Goal: Check status: Check status

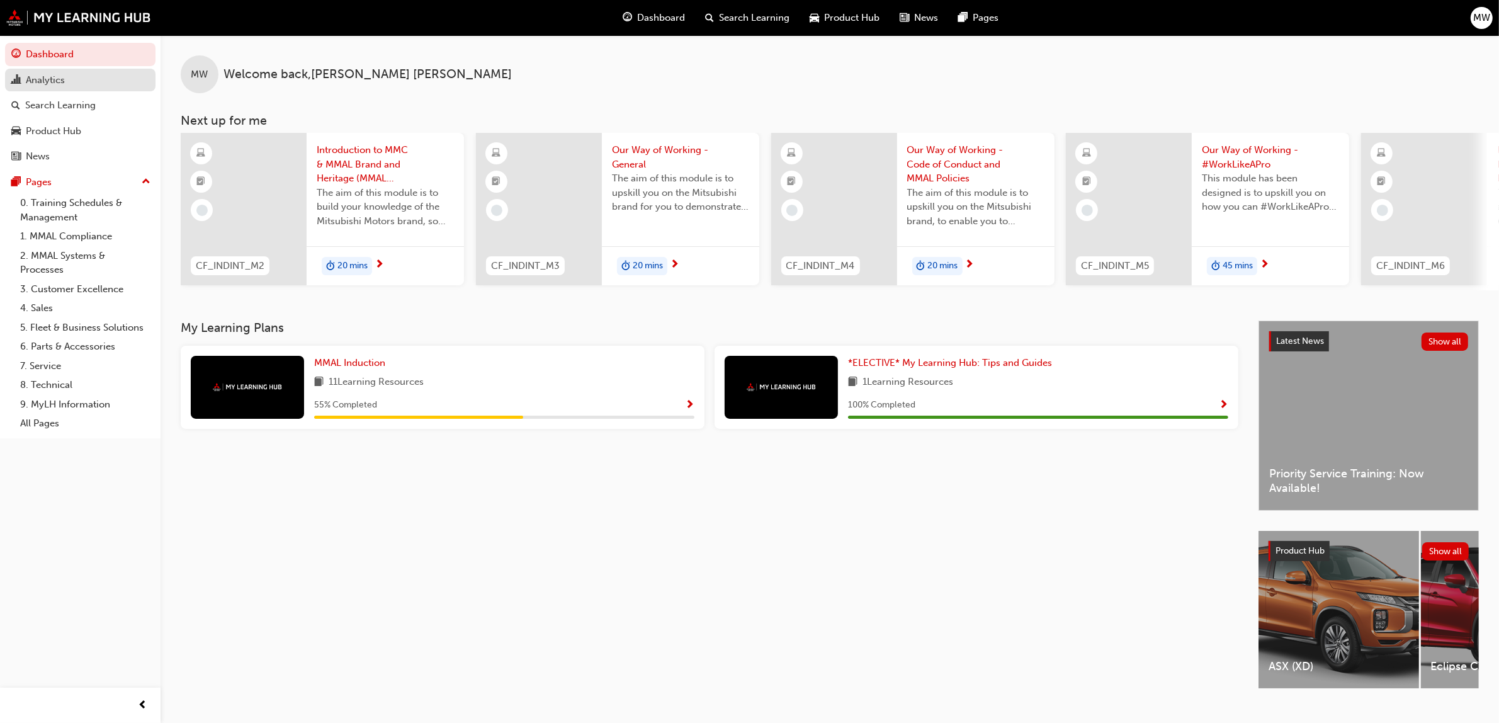
click at [62, 79] on div "Analytics" at bounding box center [45, 80] width 39 height 14
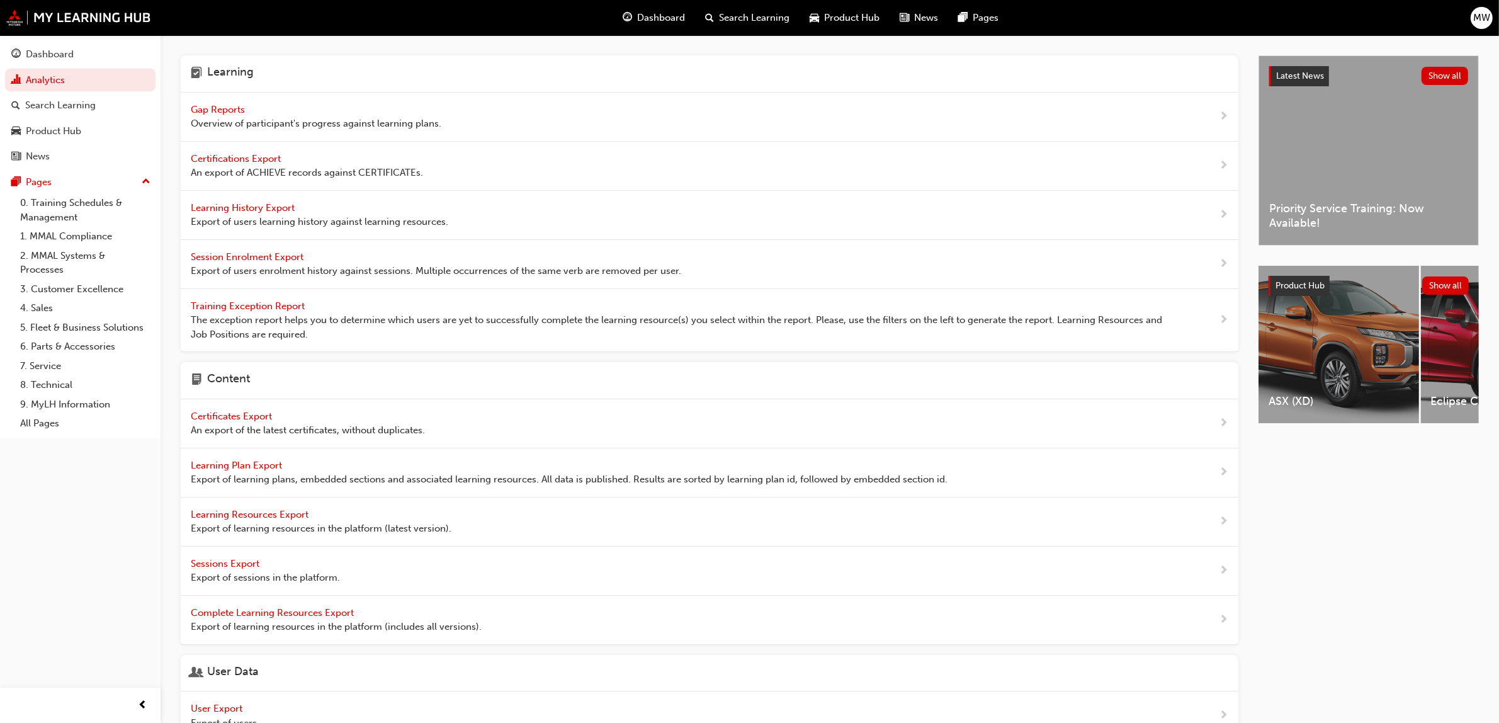
click at [221, 107] on span "Gap Reports" at bounding box center [219, 109] width 57 height 11
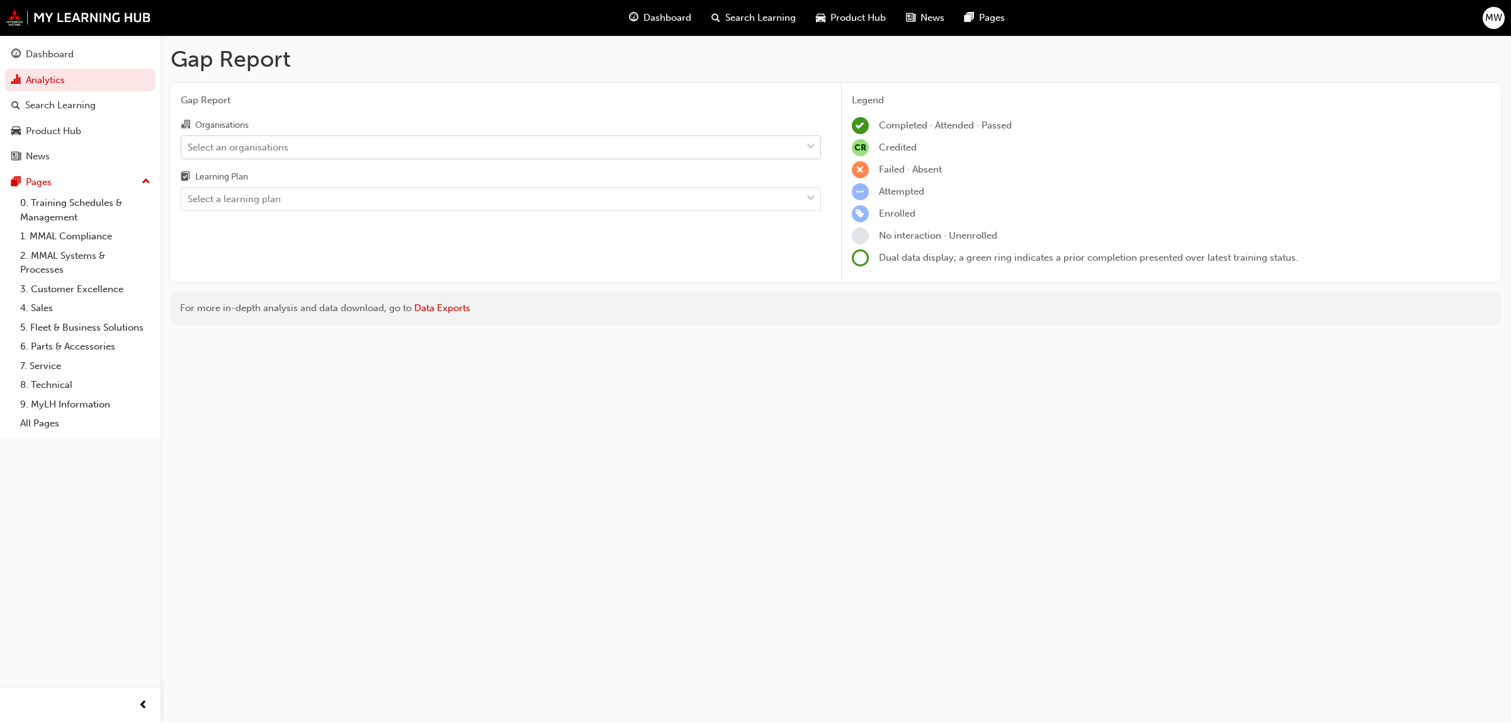
click at [809, 144] on span "down-icon" at bounding box center [810, 147] width 9 height 16
click at [189, 144] on input "Organisations Select an organisations" at bounding box center [188, 146] width 1 height 11
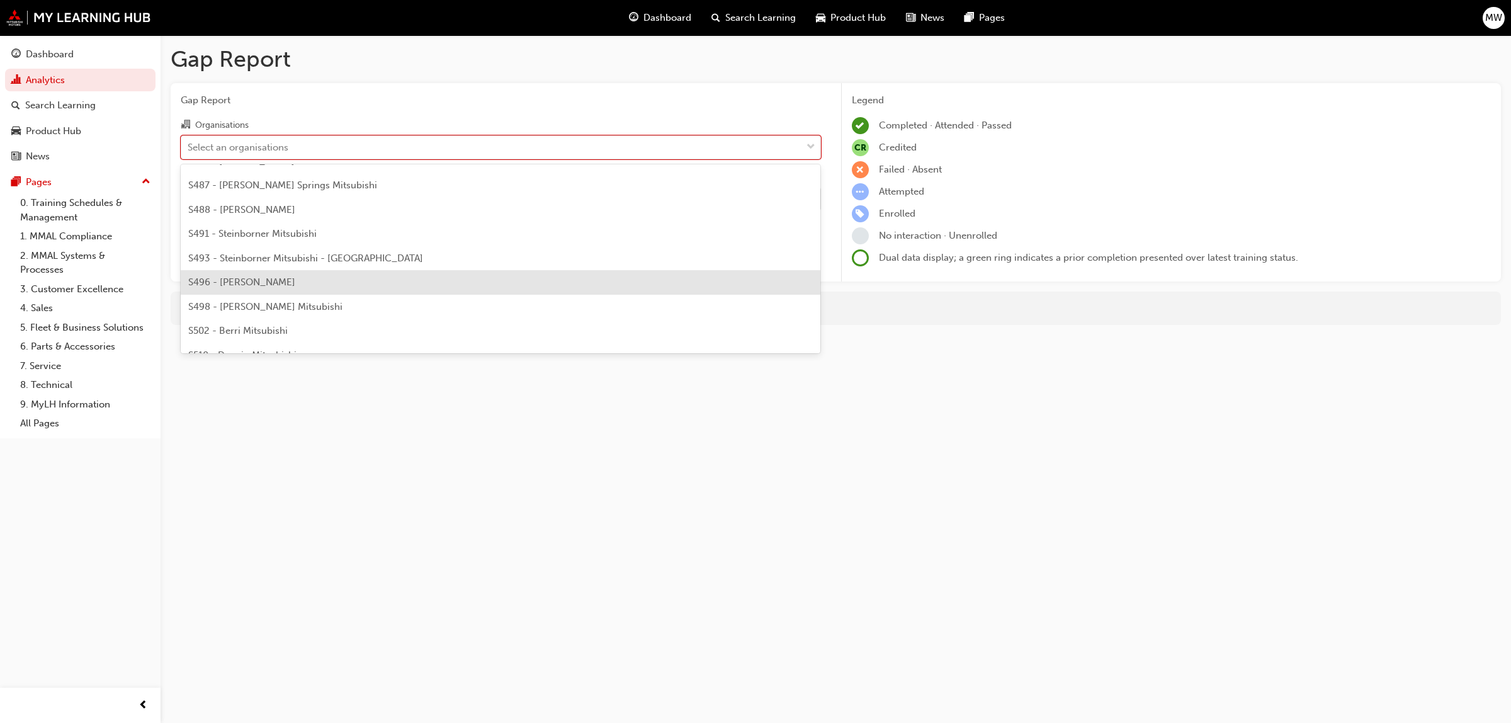
scroll to position [3139, 0]
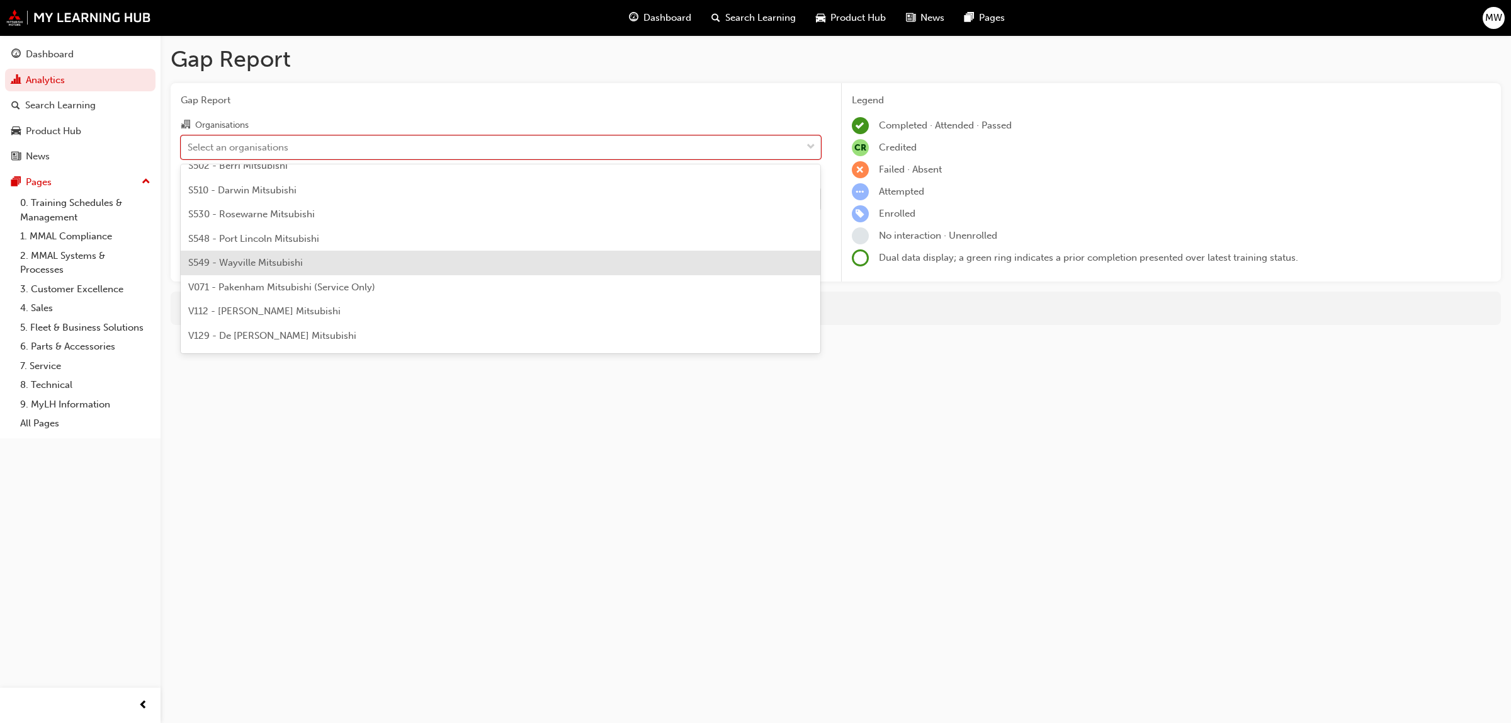
click at [337, 260] on div "S549 - Wayville Mitsubishi" at bounding box center [501, 263] width 640 height 25
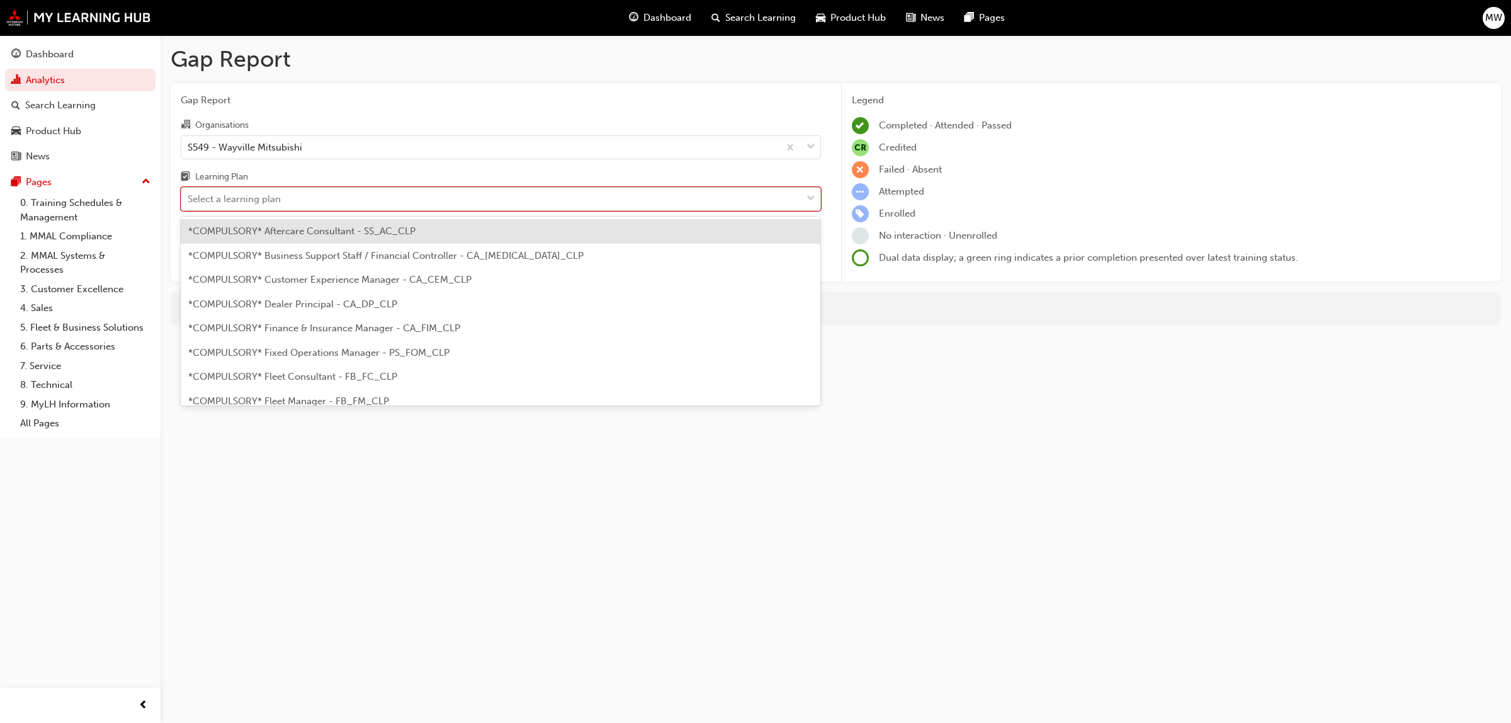
click at [794, 196] on div "Select a learning plan" at bounding box center [491, 199] width 620 height 22
click at [189, 196] on input "Learning Plan option *COMPULSORY* Aftercare Consultant - SS_AC_CLP focused, 1 o…" at bounding box center [188, 198] width 1 height 11
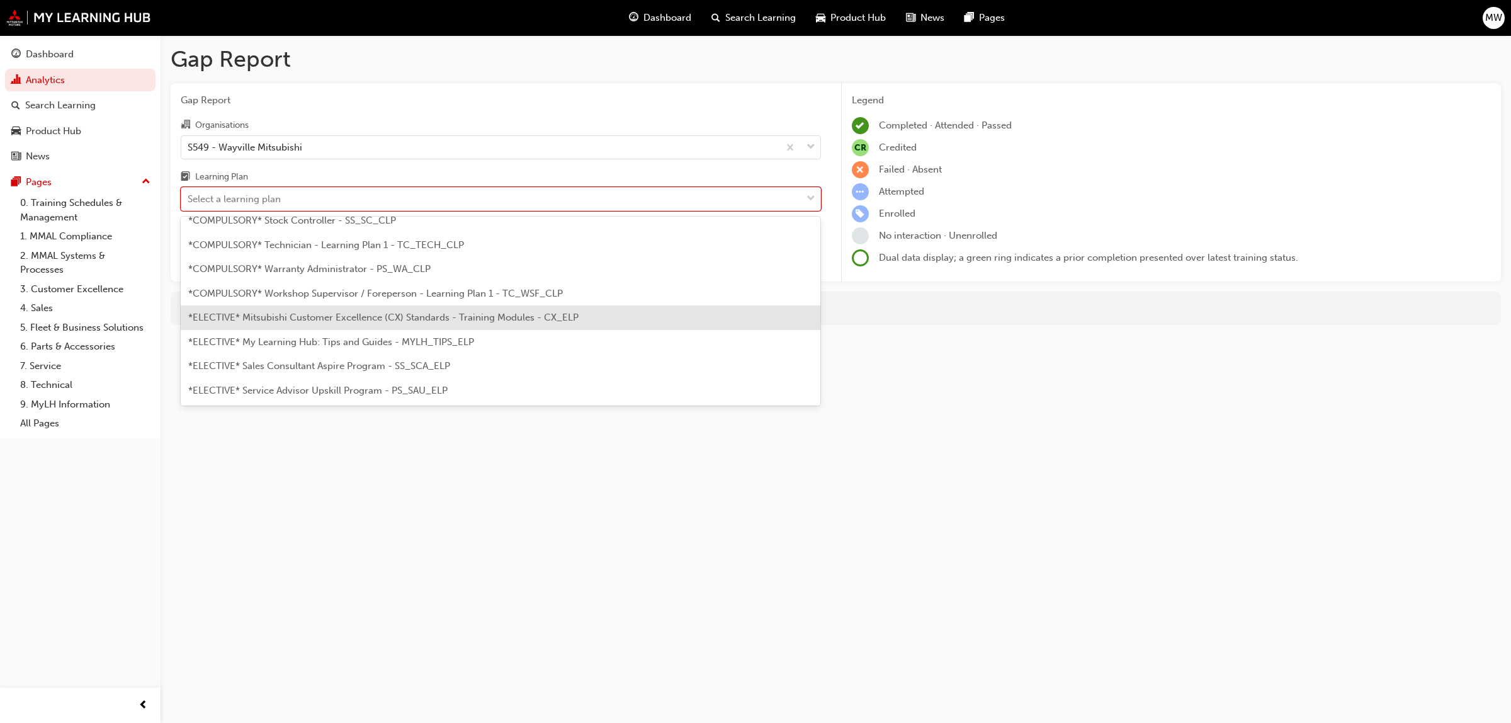
scroll to position [330, 0]
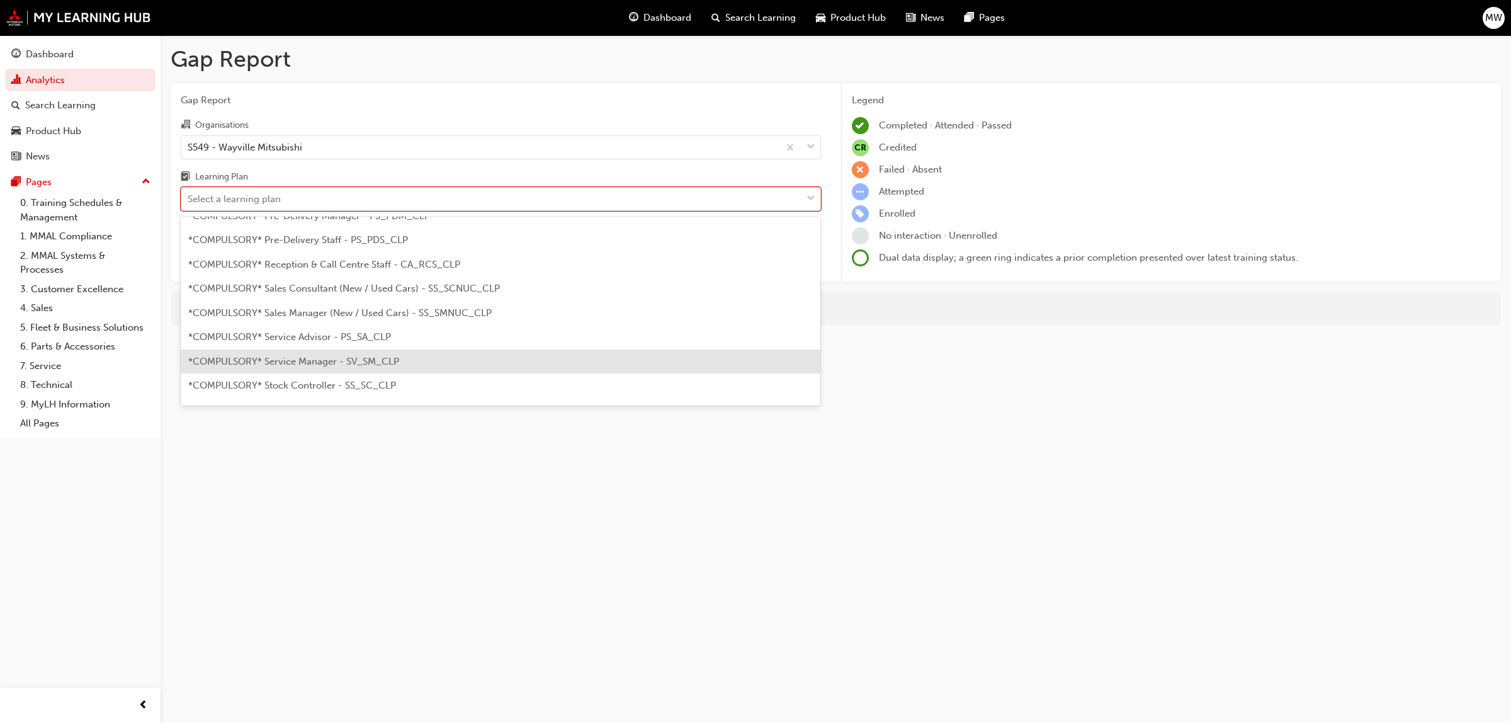
click at [358, 362] on span "*COMPULSORY* Service Manager - SV_SM_CLP" at bounding box center [293, 361] width 211 height 11
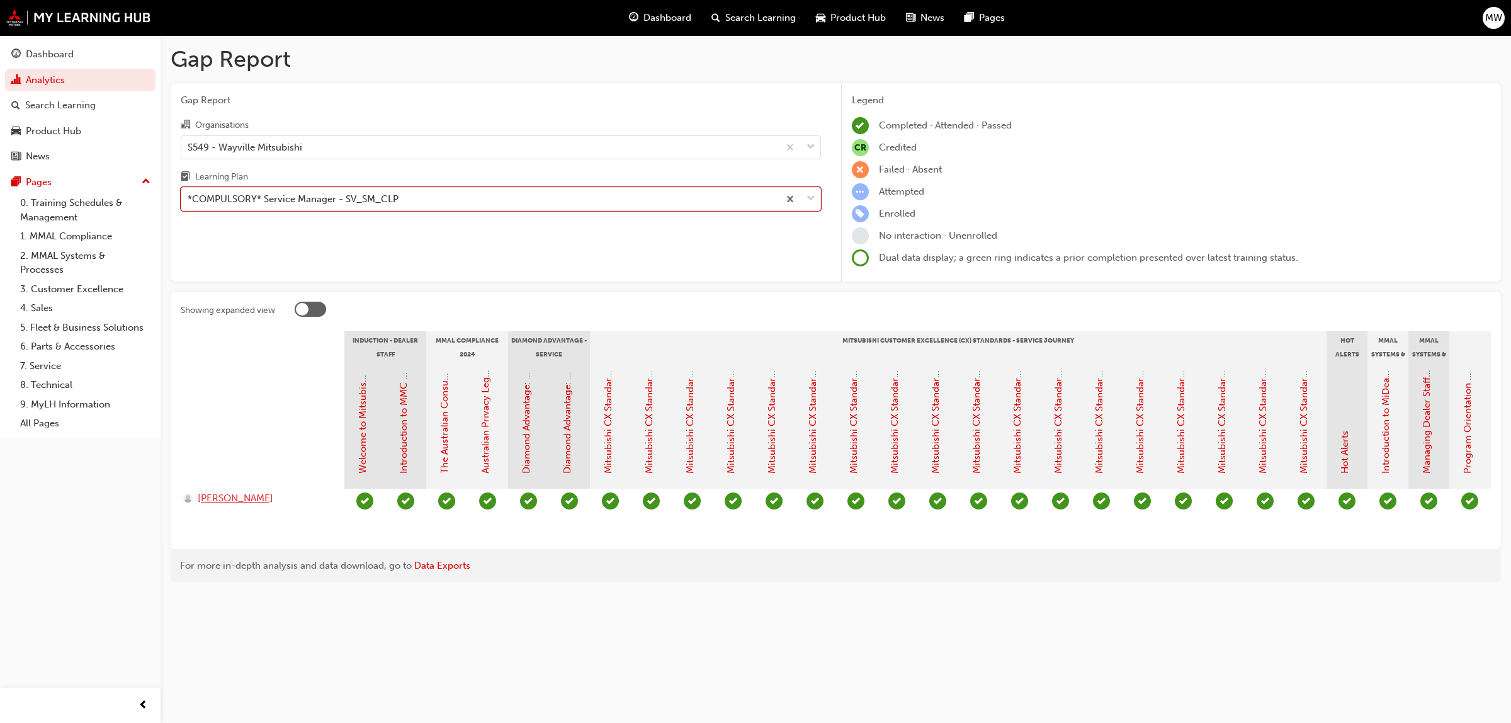
click at [218, 498] on span "[PERSON_NAME]" at bounding box center [236, 498] width 76 height 14
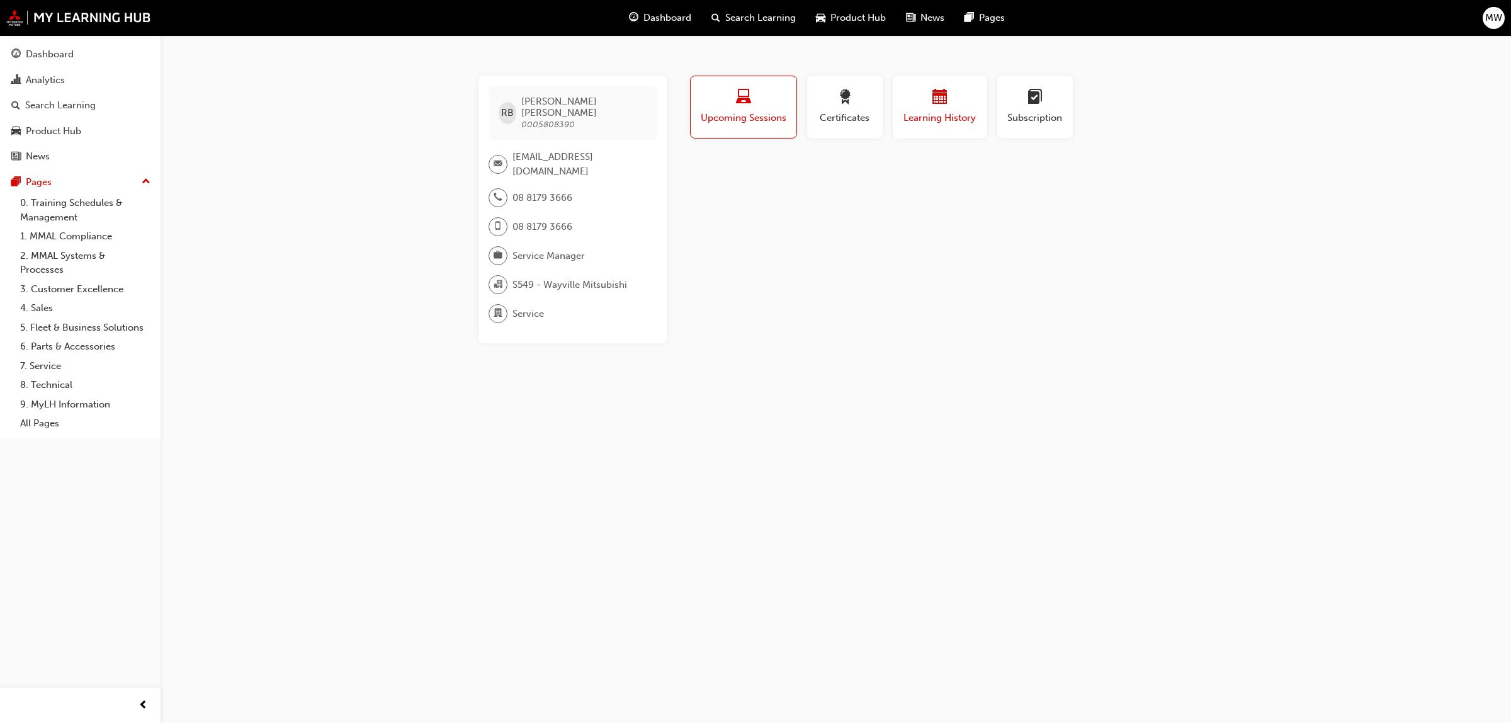
click at [935, 96] on span "calendar-icon" at bounding box center [939, 97] width 15 height 17
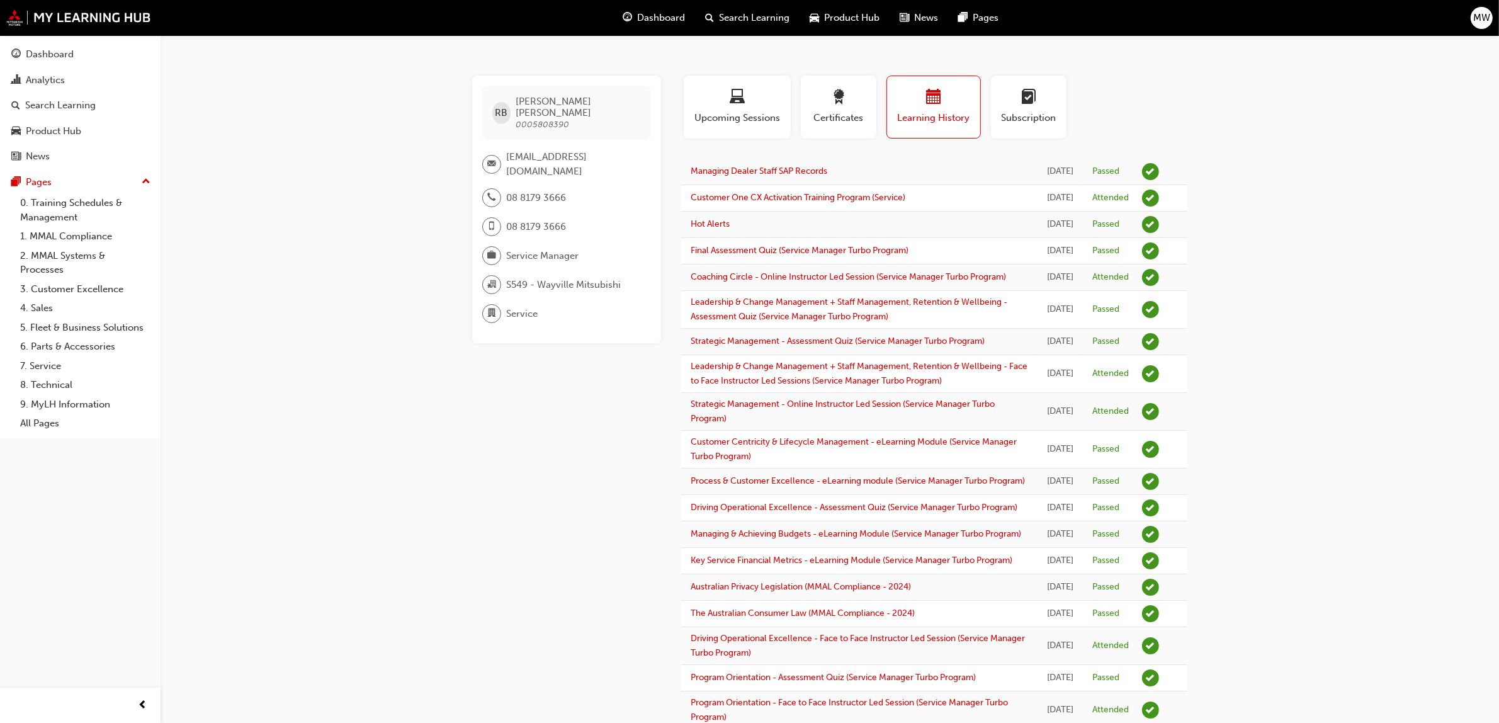
scroll to position [1404, 0]
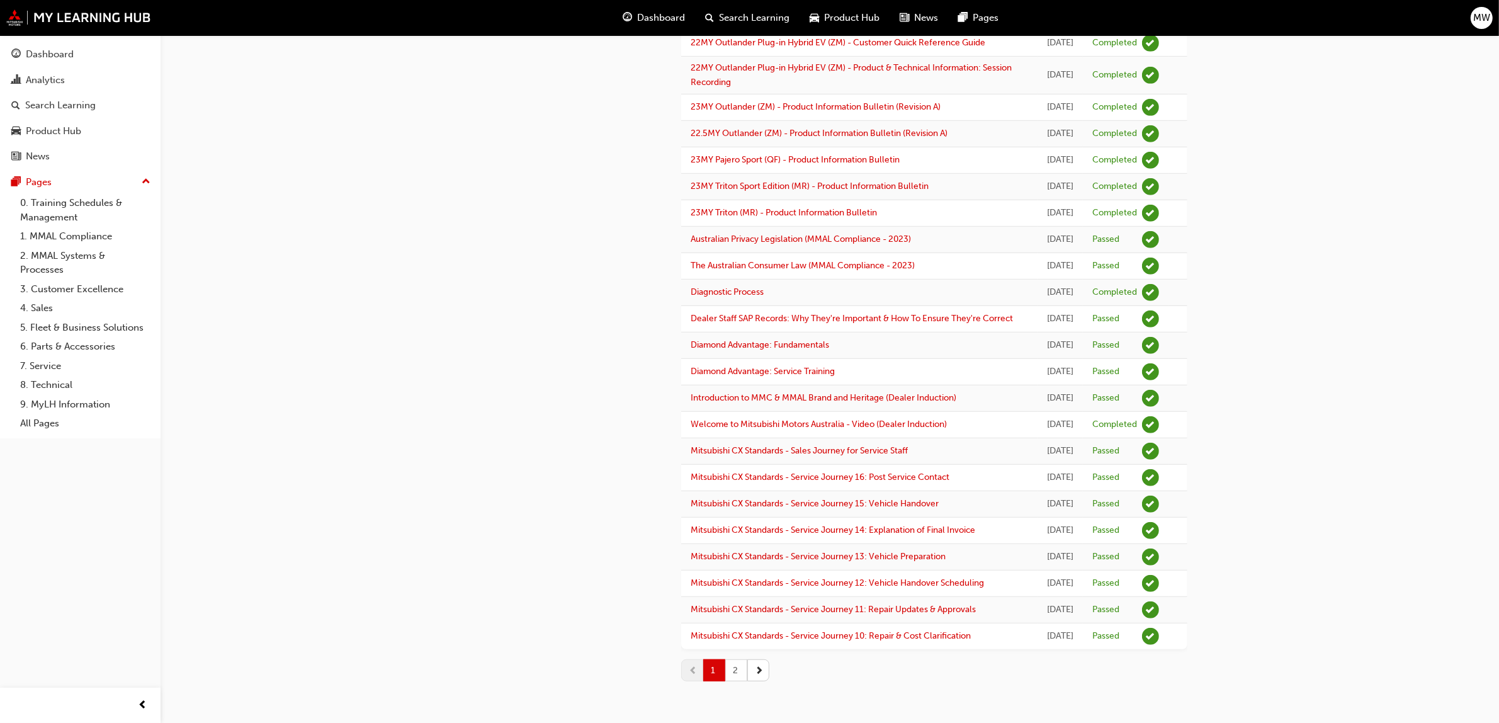
click at [735, 668] on button "2" at bounding box center [736, 670] width 22 height 22
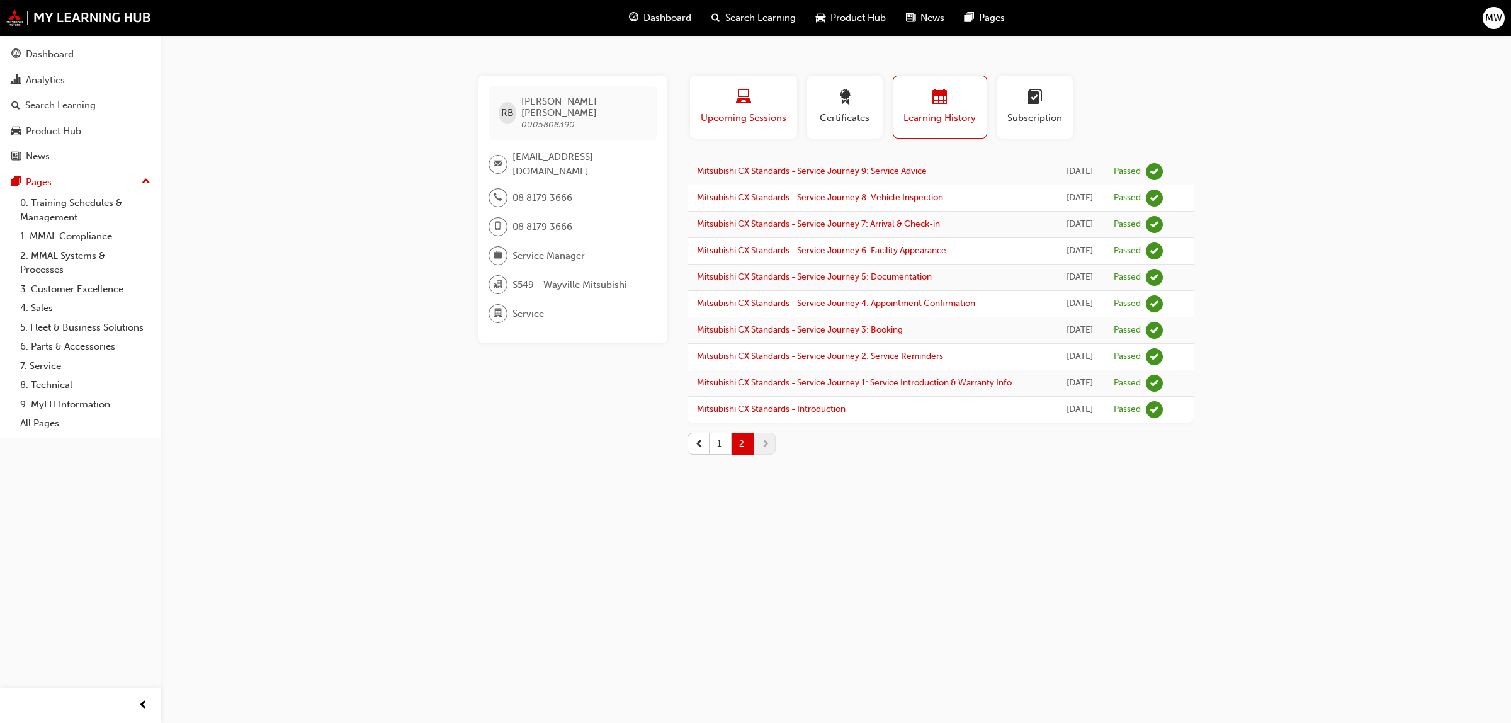
click at [729, 99] on div "button" at bounding box center [743, 99] width 88 height 20
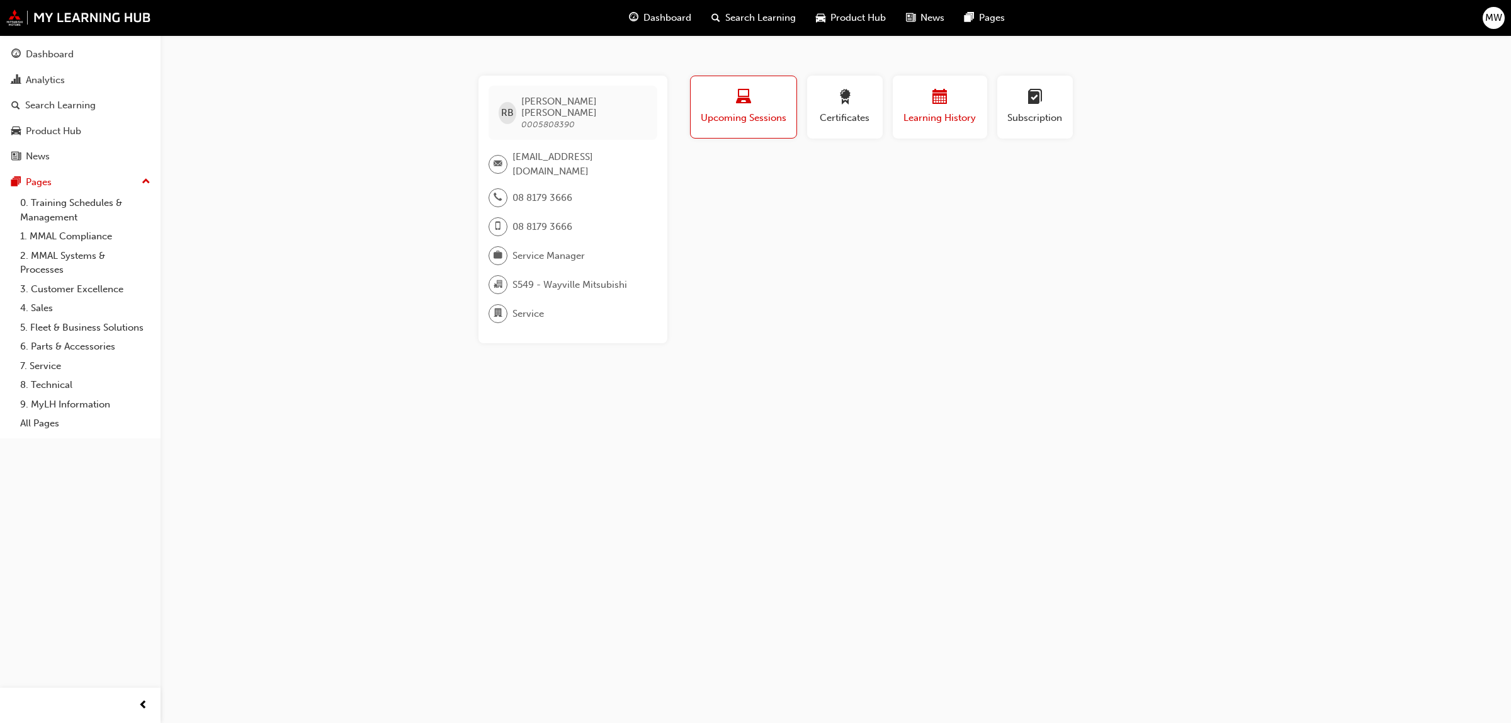
click at [949, 105] on div "button" at bounding box center [940, 99] width 76 height 20
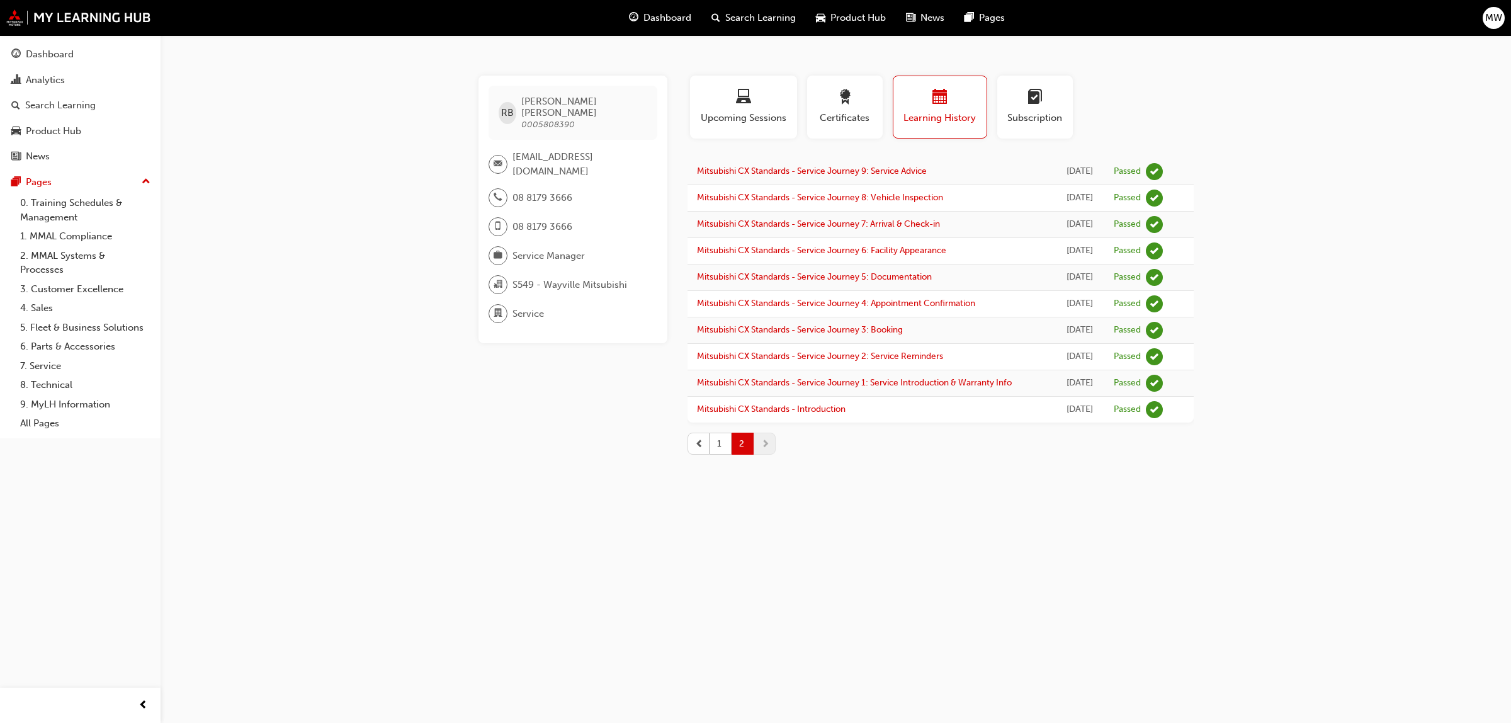
click at [695, 450] on span "prev-icon" at bounding box center [699, 443] width 9 height 13
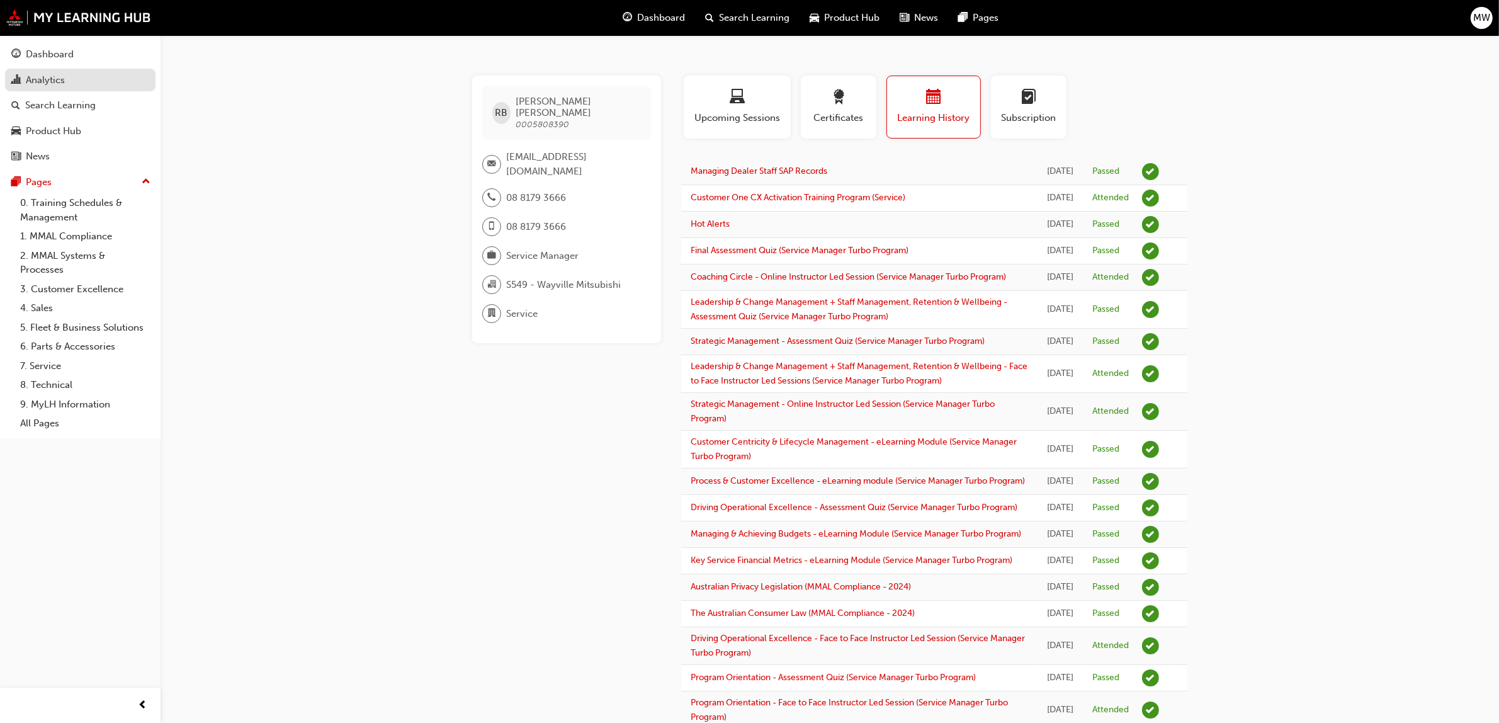
click at [60, 82] on div "Analytics" at bounding box center [45, 80] width 39 height 14
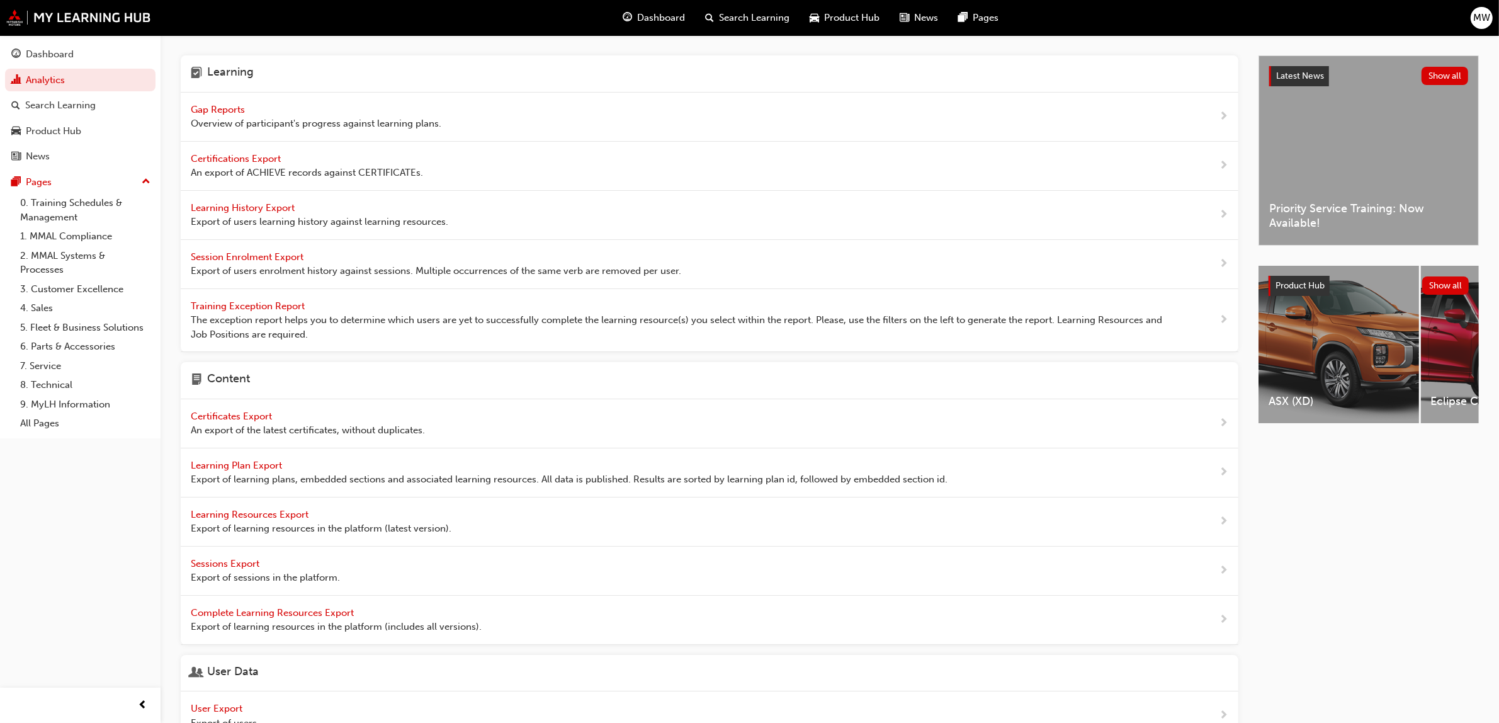
click at [222, 111] on span "Gap Reports" at bounding box center [219, 109] width 57 height 11
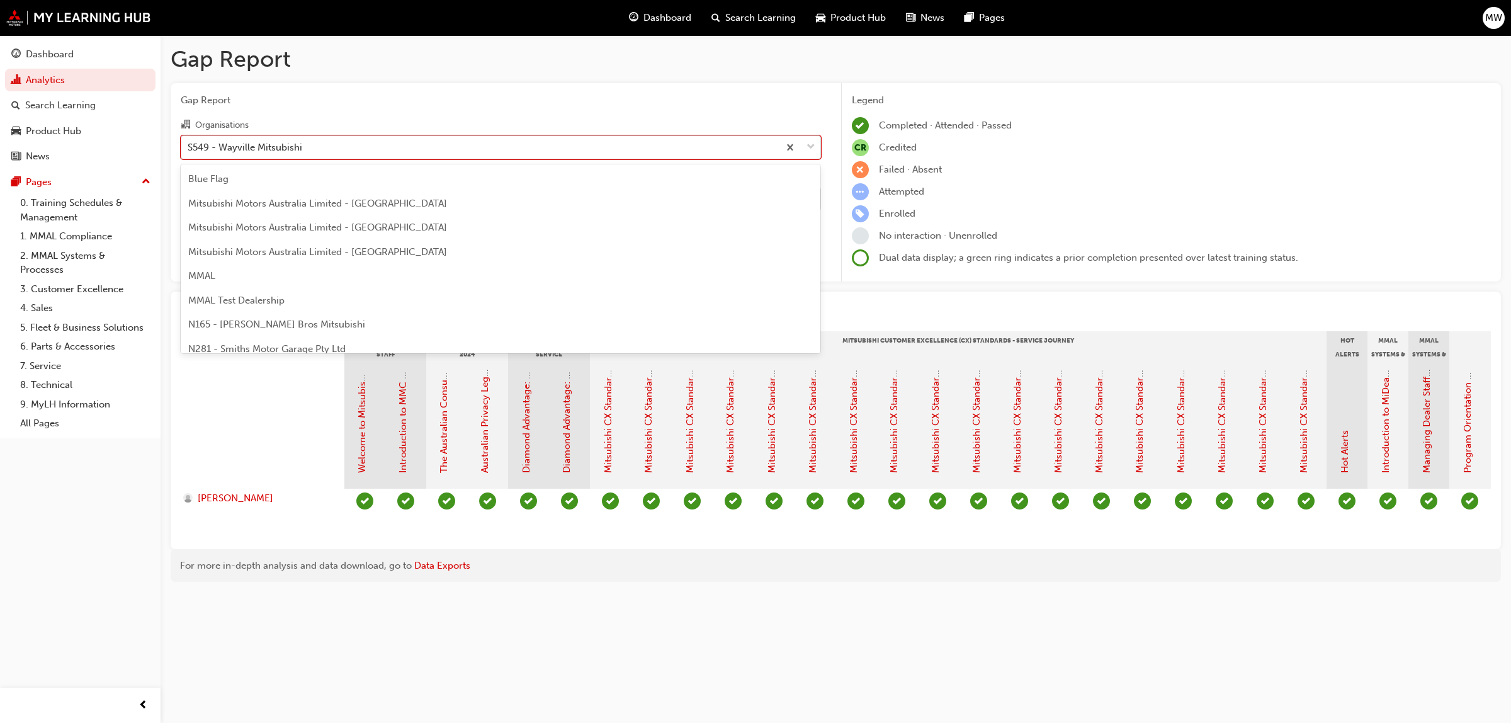
click at [806, 143] on span "down-icon" at bounding box center [810, 147] width 9 height 16
click at [189, 143] on input "Organisations option S549 - [GEOGRAPHIC_DATA] Mitsubishi focused, 134 of 202. 2…" at bounding box center [188, 146] width 1 height 11
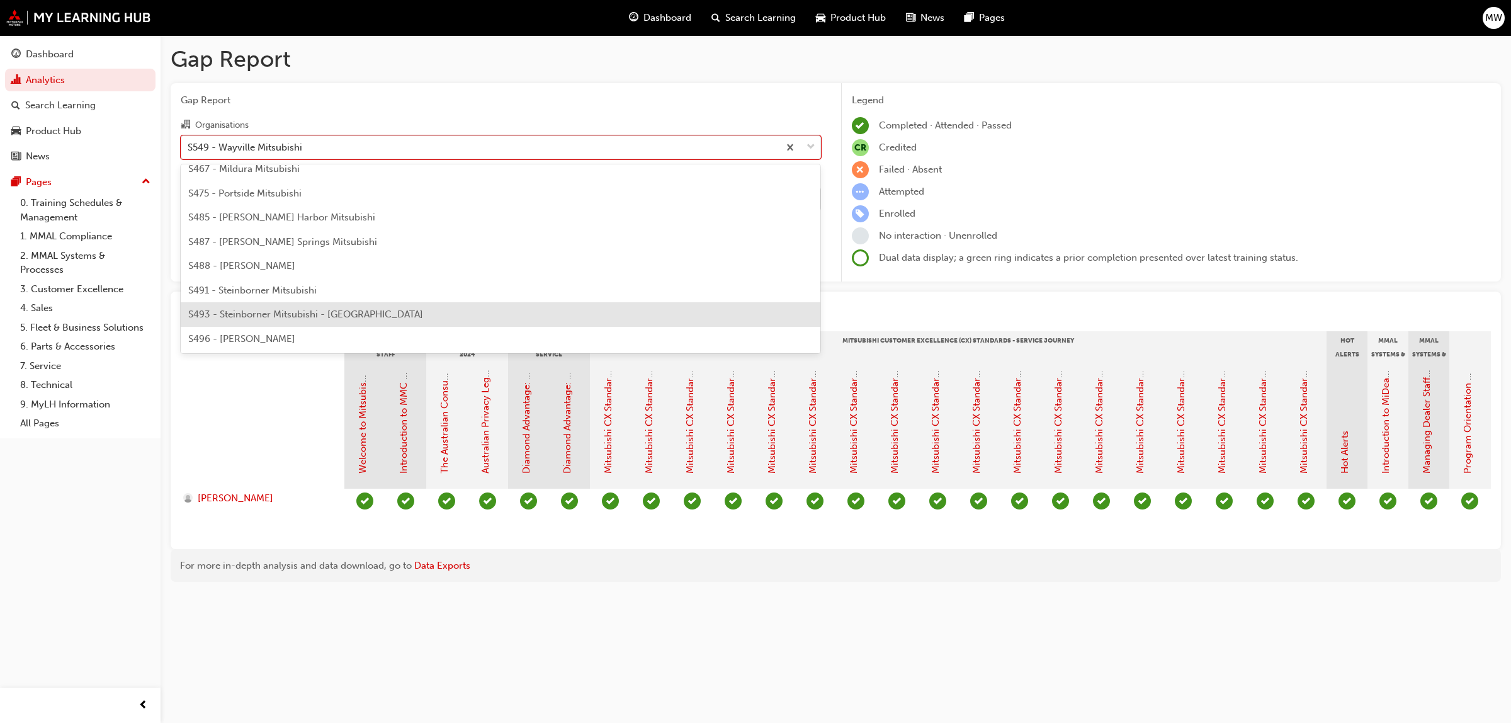
scroll to position [2909, 0]
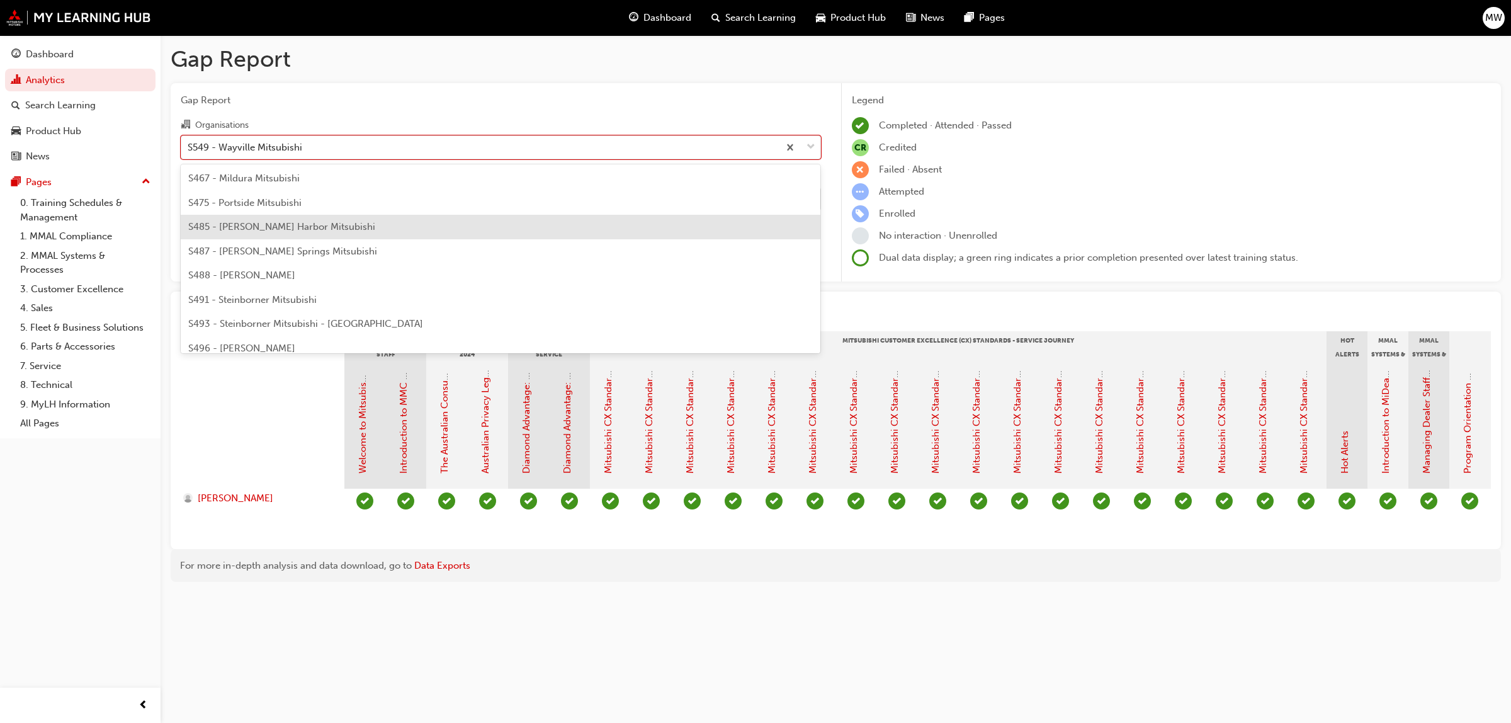
click at [302, 227] on span "S485 - [PERSON_NAME] Harbor Mitsubishi" at bounding box center [281, 226] width 187 height 11
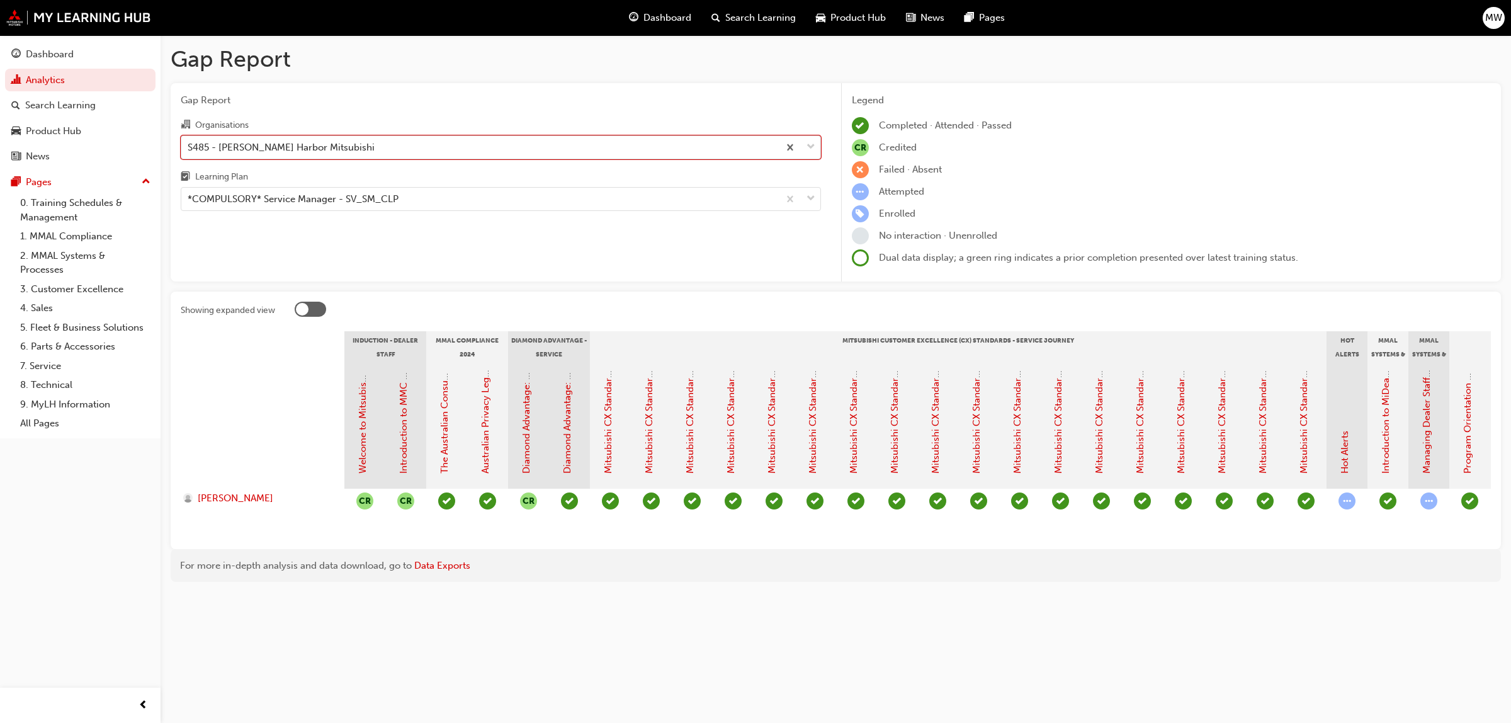
click at [812, 144] on span "down-icon" at bounding box center [810, 147] width 9 height 16
click at [189, 144] on input "Organisations option S485 - [PERSON_NAME] Harbor Mitsubishi, selected. 0 result…" at bounding box center [188, 146] width 1 height 11
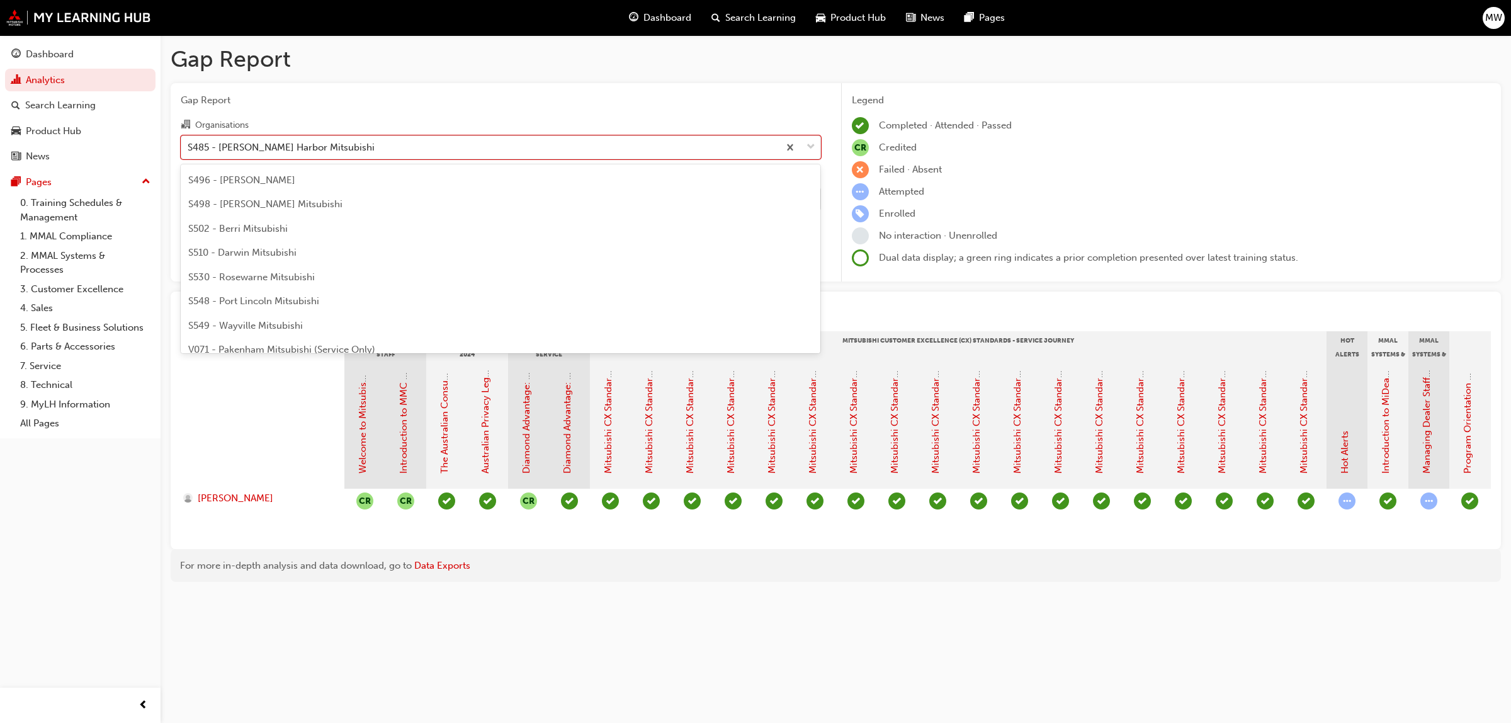
scroll to position [3102, 0]
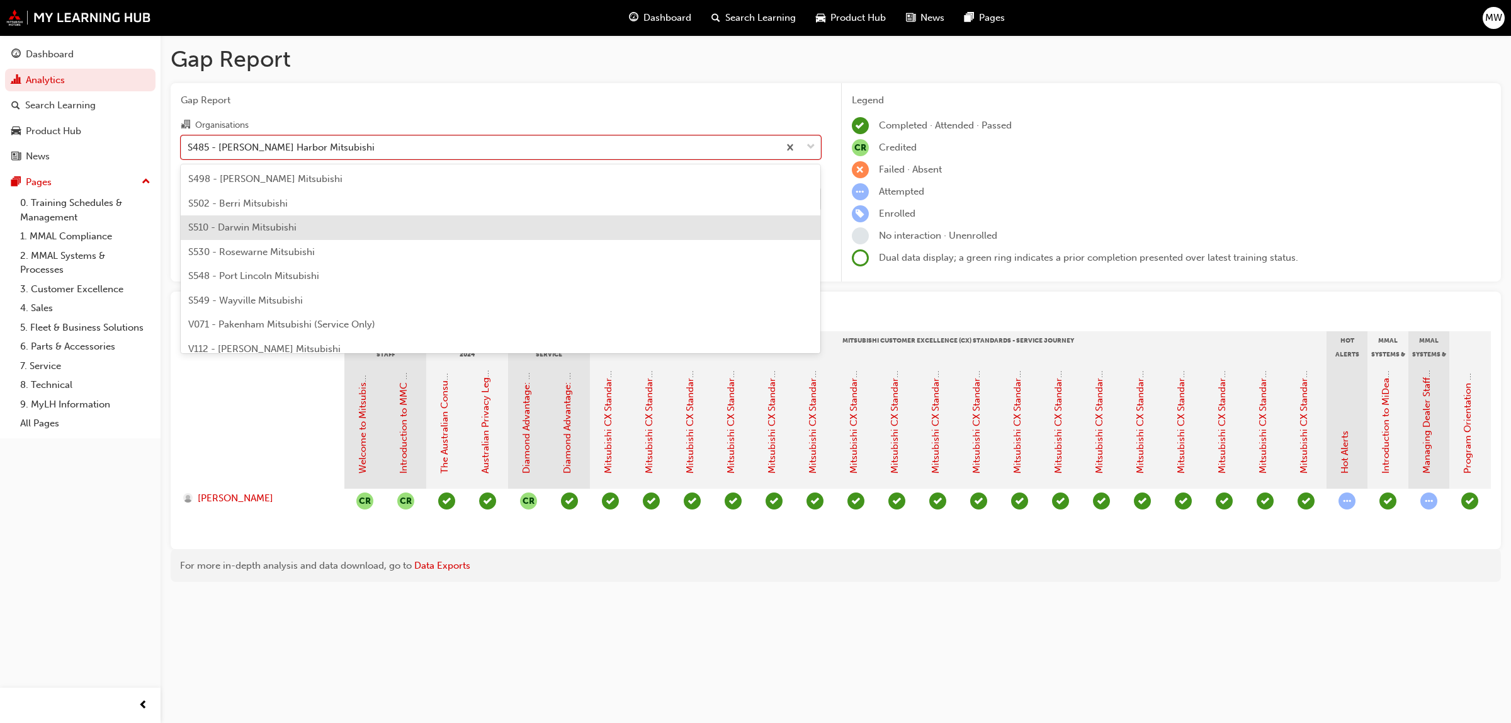
click at [241, 222] on span "S510 - Darwin Mitsubishi" at bounding box center [242, 227] width 108 height 11
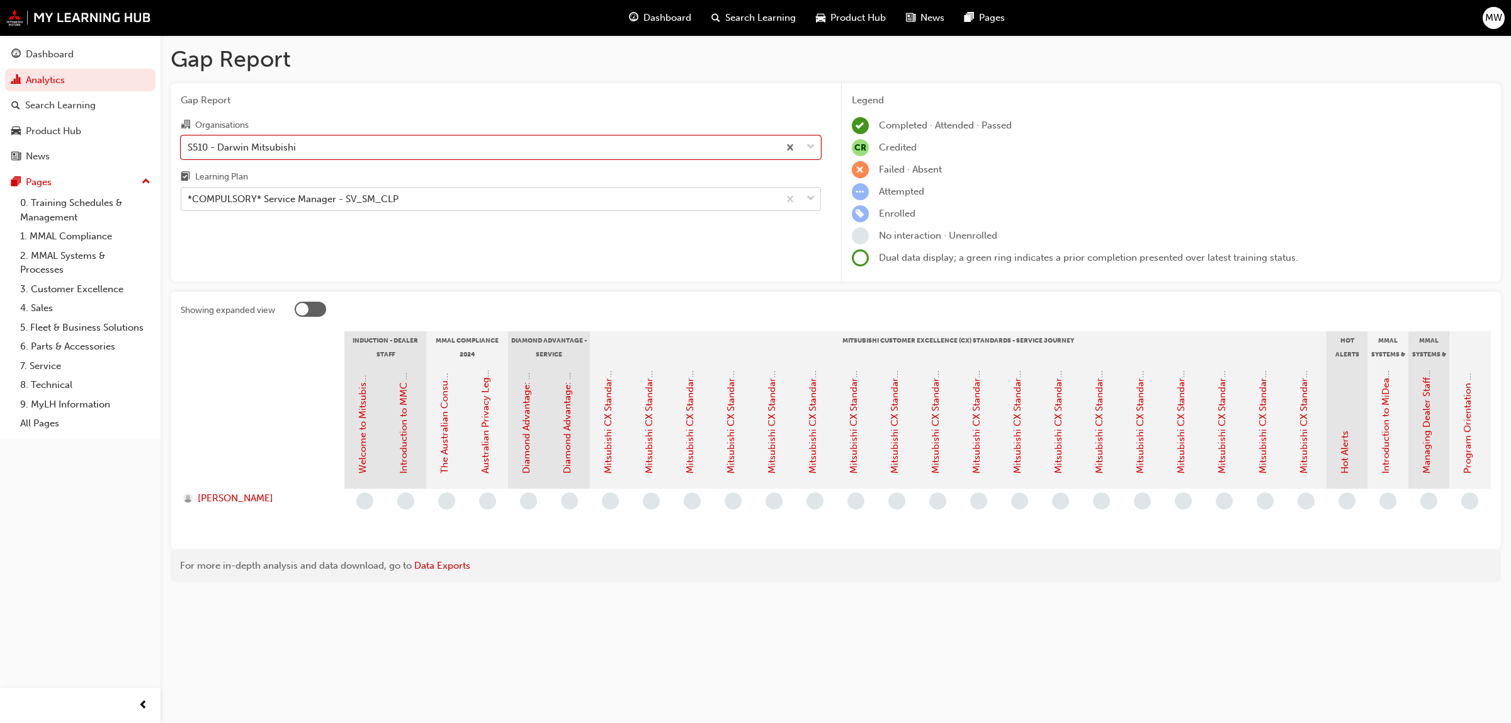
click at [810, 196] on span "down-icon" at bounding box center [810, 199] width 9 height 16
click at [189, 196] on input "Learning Plan *COMPULSORY* Service Manager - SV_SM_CLP" at bounding box center [188, 198] width 1 height 11
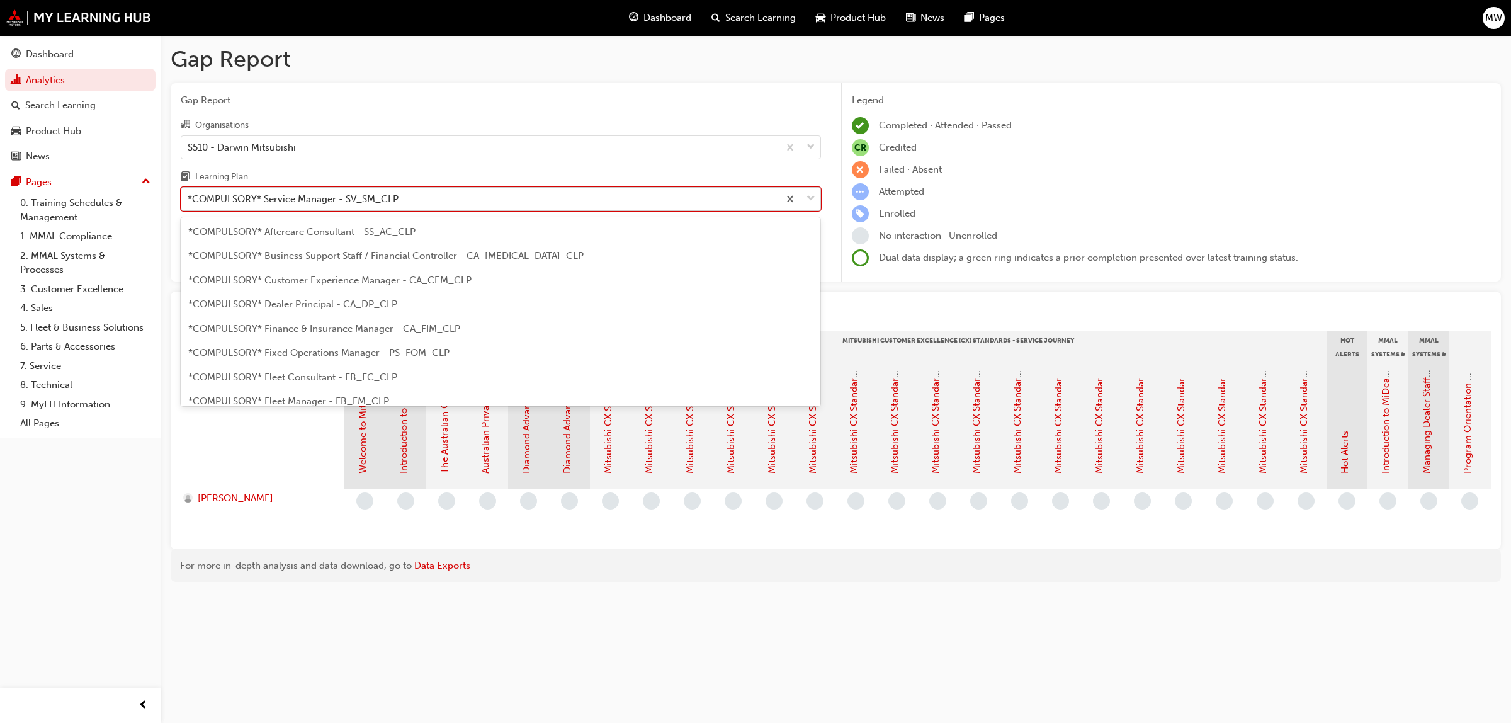
scroll to position [306, 0]
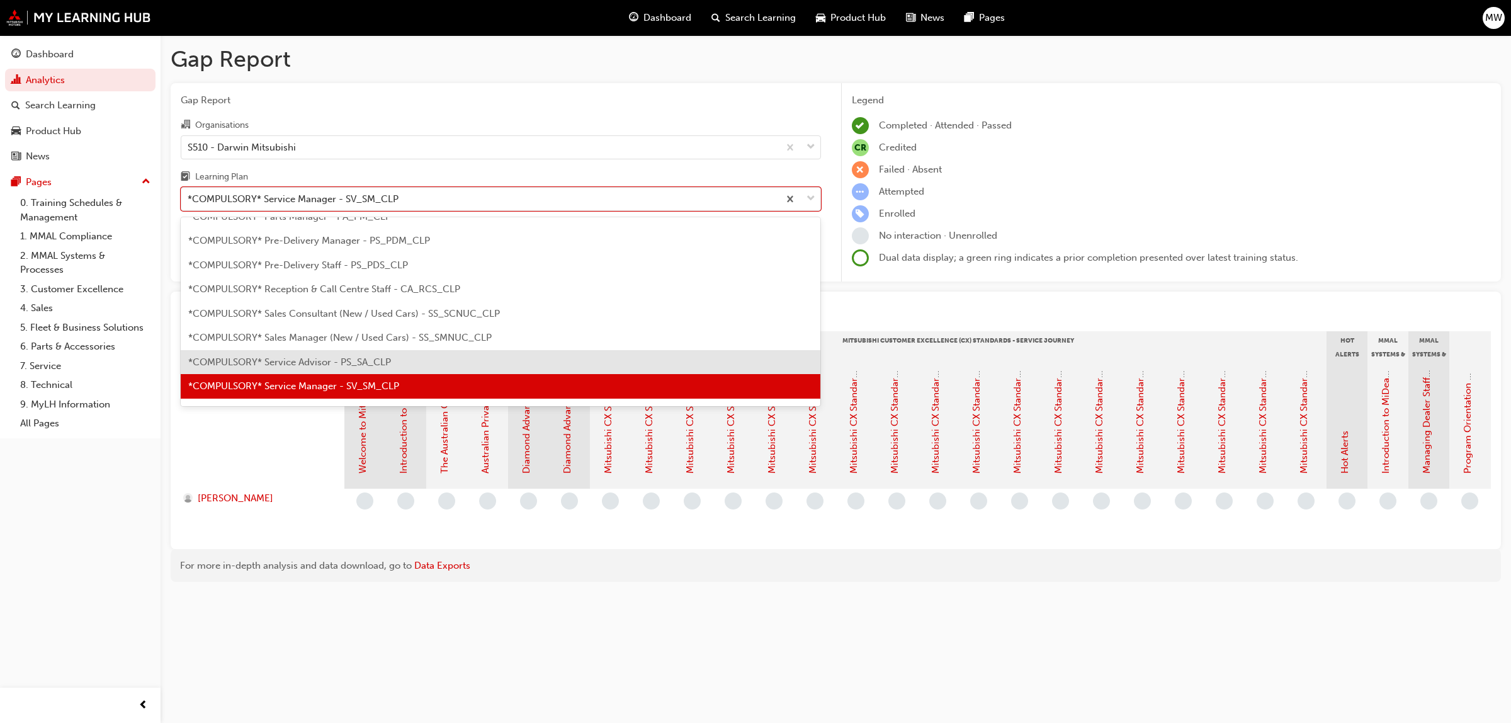
click at [307, 364] on span "*COMPULSORY* Service Advisor - PS_SA_CLP" at bounding box center [289, 361] width 203 height 11
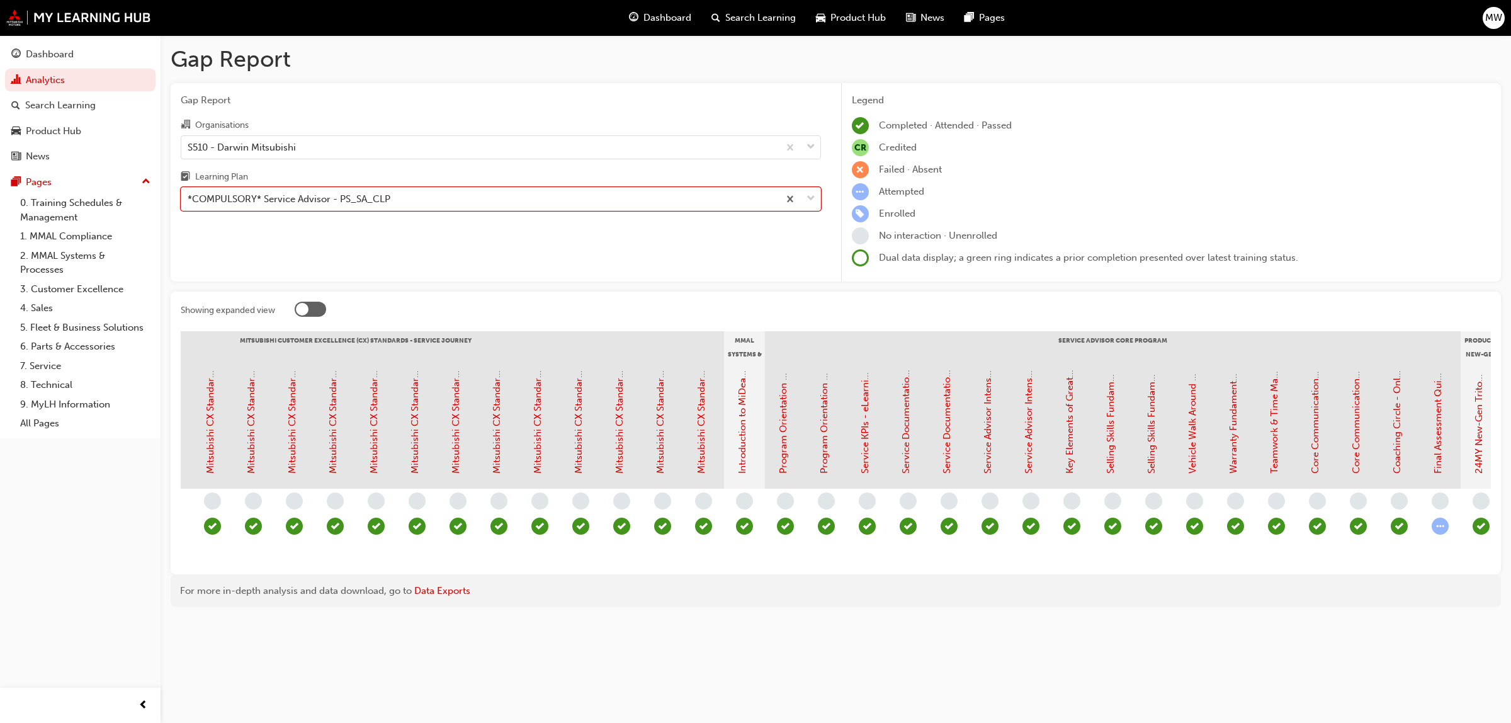
scroll to position [0, 735]
